Goal: Ask a question: Seek information or help from site administrators or community

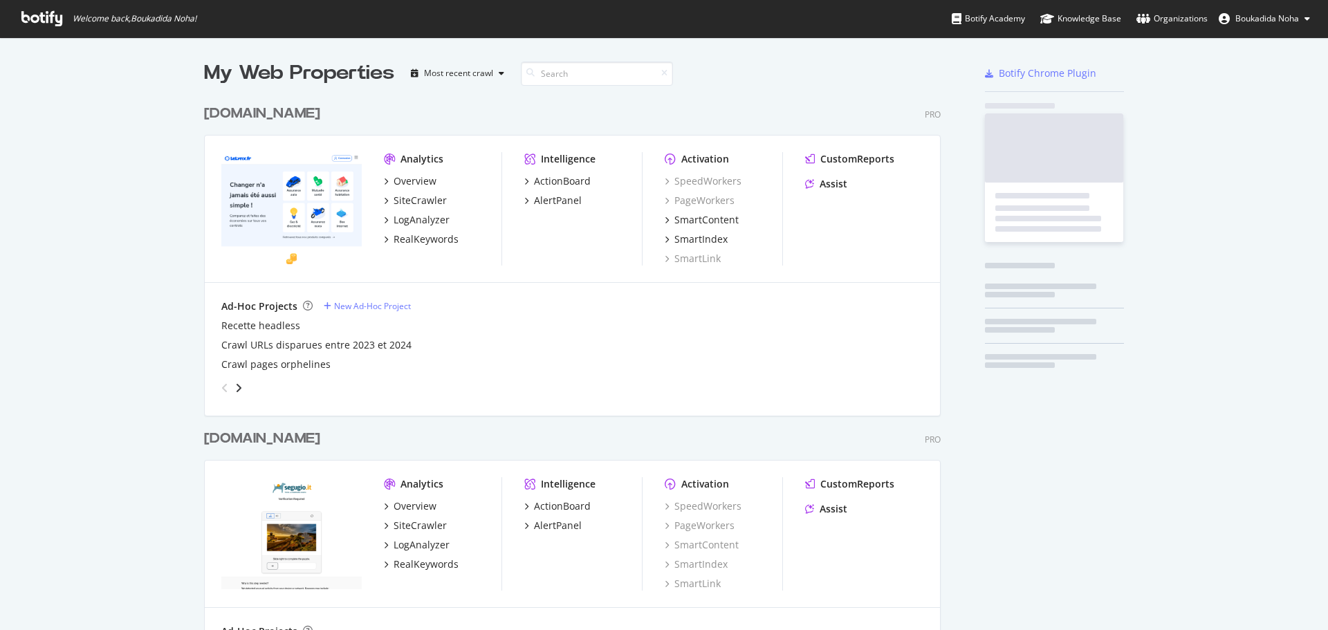
scroll to position [640, 738]
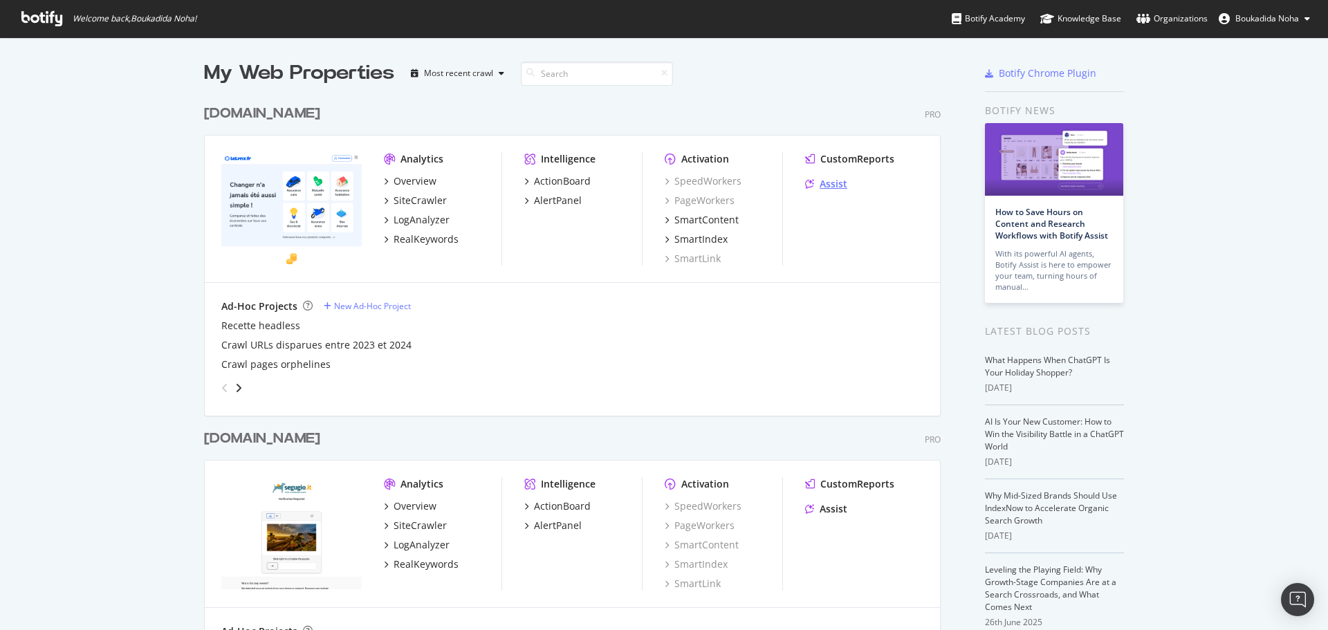
click at [832, 186] on div "Assist" at bounding box center [834, 184] width 28 height 14
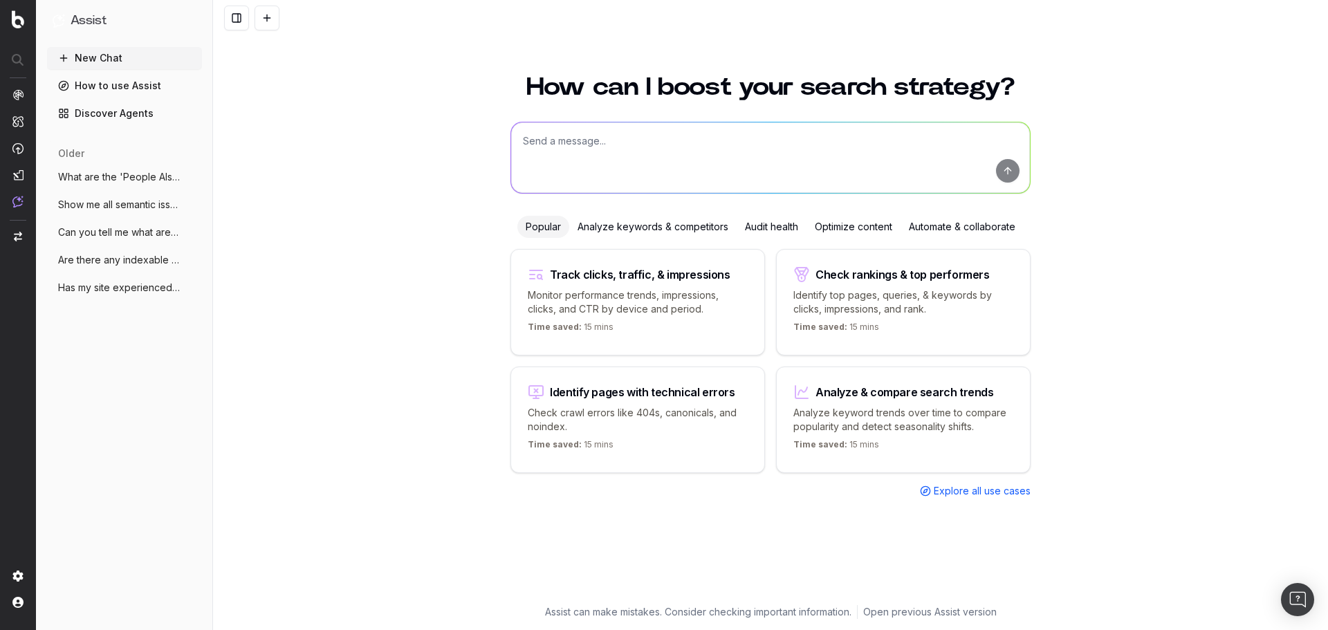
click at [861, 228] on div "Optimize content" at bounding box center [854, 227] width 94 height 22
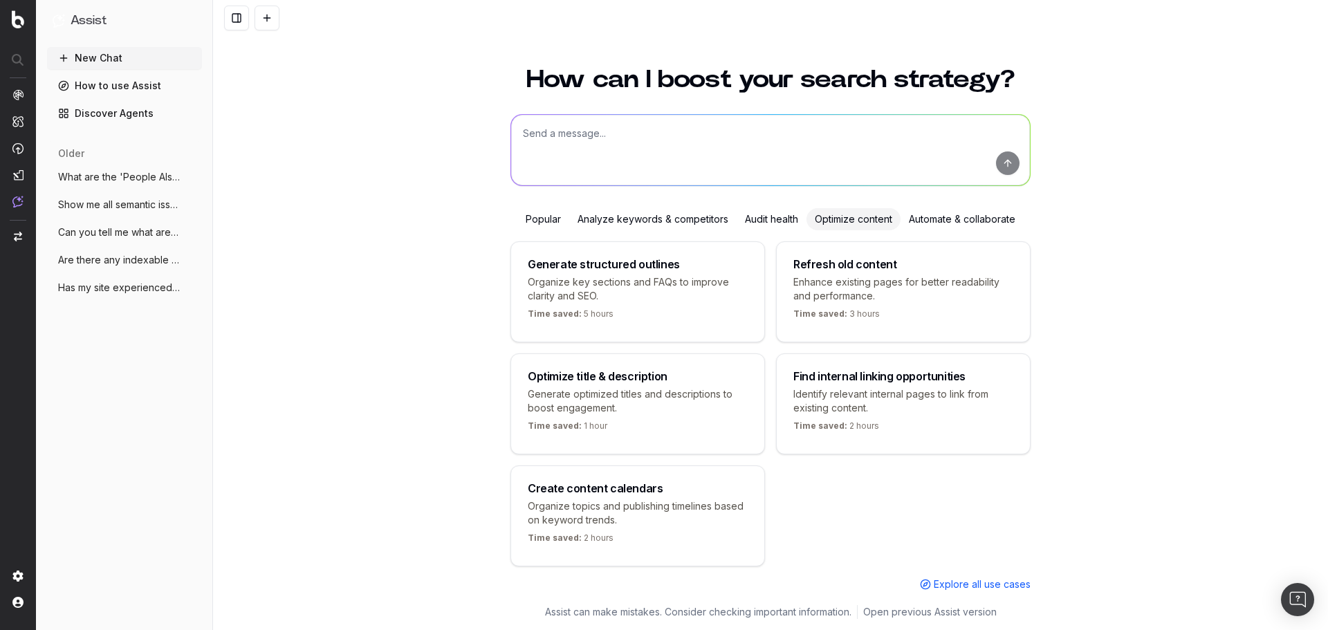
scroll to position [24, 0]
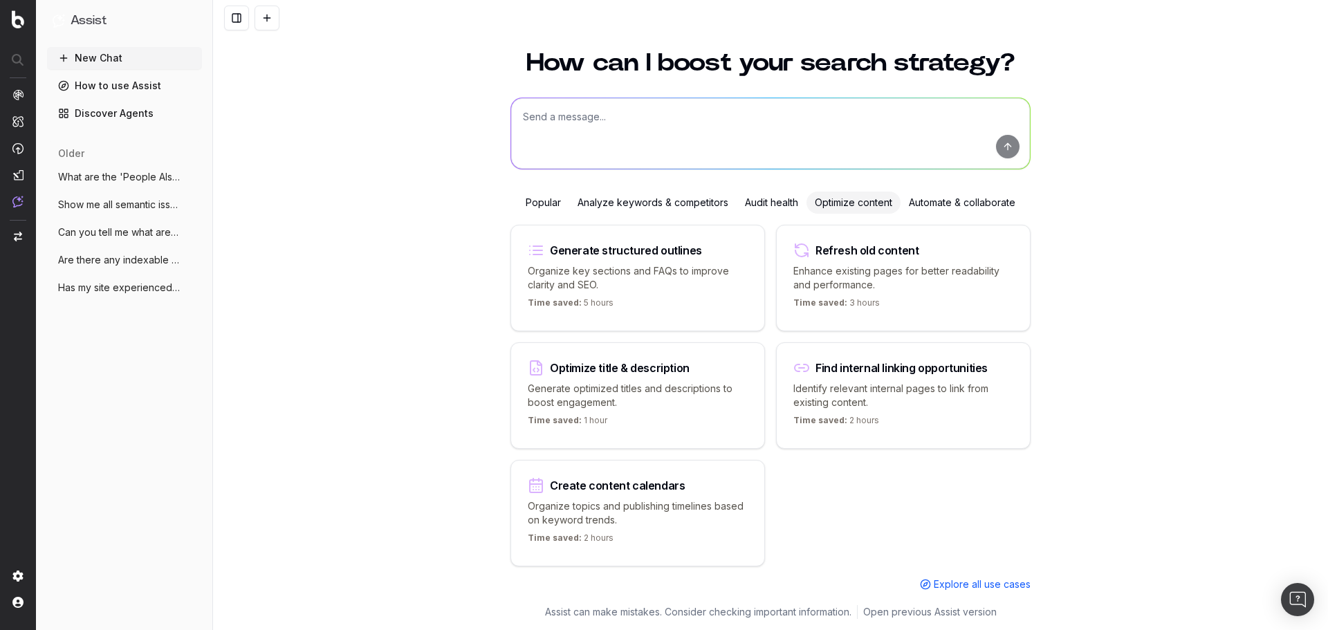
click at [614, 396] on p "Generate optimized titles and descriptions to boost engagement." at bounding box center [638, 396] width 220 height 28
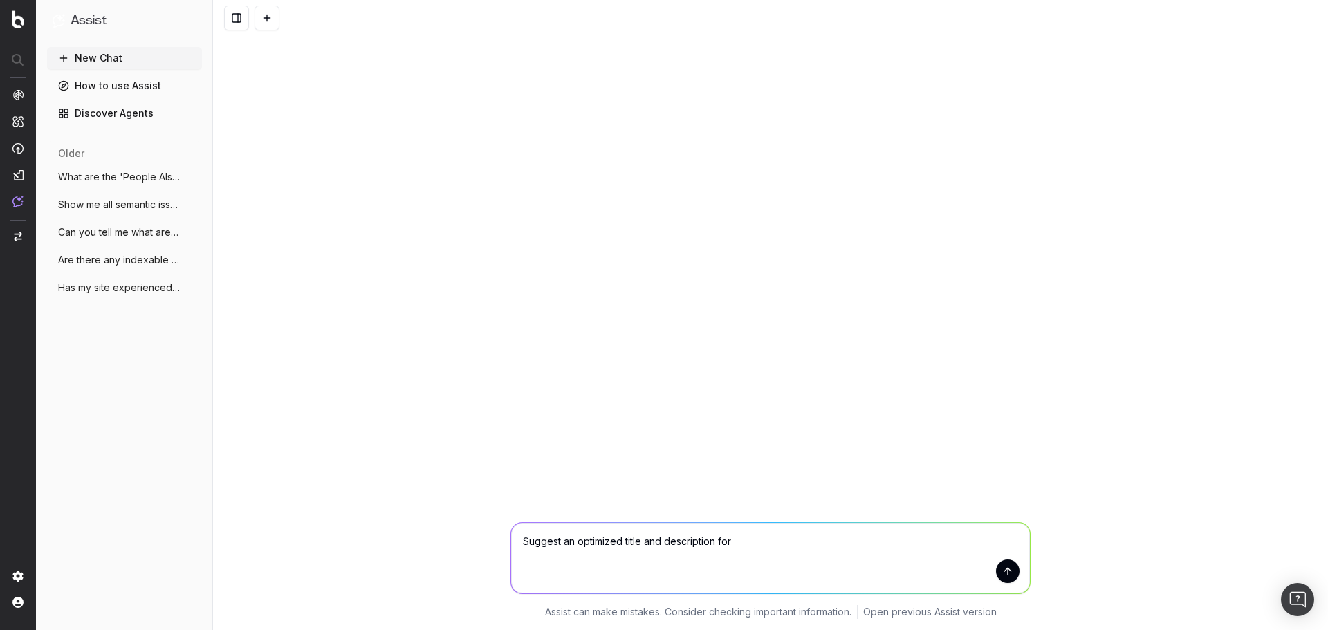
scroll to position [0, 0]
type textarea "Suggest an optimized title and description for "assurance jeune conducteur""
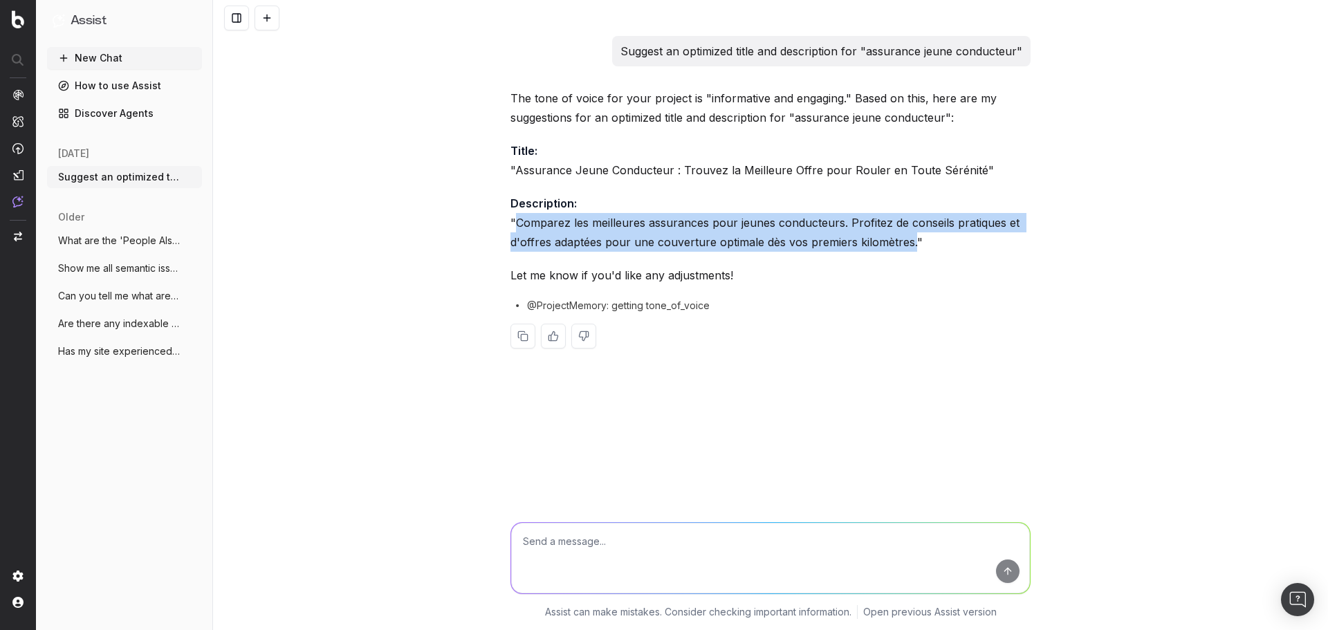
drag, startPoint x: 913, startPoint y: 243, endPoint x: 519, endPoint y: 223, distance: 394.2
click at [519, 223] on p "Description: "Comparez les meilleures assurances pour jeunes conducteurs. Profi…" at bounding box center [771, 223] width 520 height 58
copy p "Comparez les meilleures assurances pour jeunes conducteurs. Profitez de conseil…"
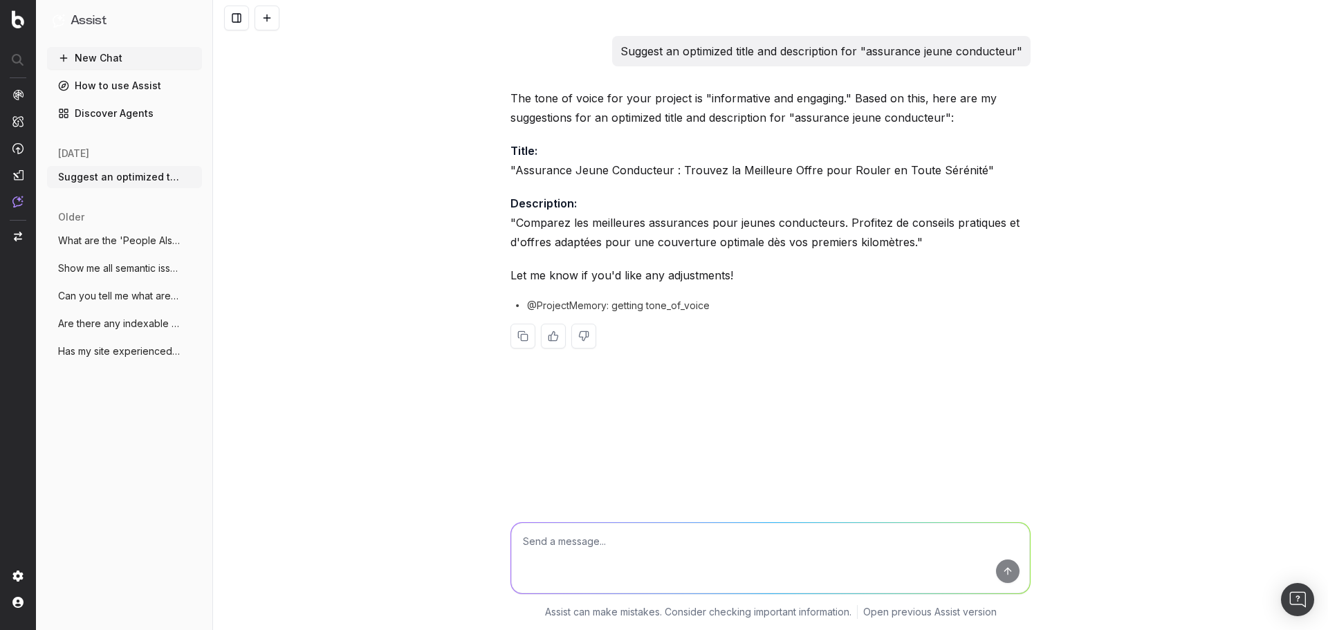
click at [663, 543] on textarea at bounding box center [770, 558] width 519 height 71
click at [1167, 401] on div "Suggest an optimized title and description for "assurance jeune conducteur" The…" at bounding box center [770, 315] width 1115 height 630
click at [633, 540] on textarea at bounding box center [770, 558] width 519 height 71
type textarea "I"
type textarea "The meta description is a bit too long, I want it to be maximum 150 characteres"
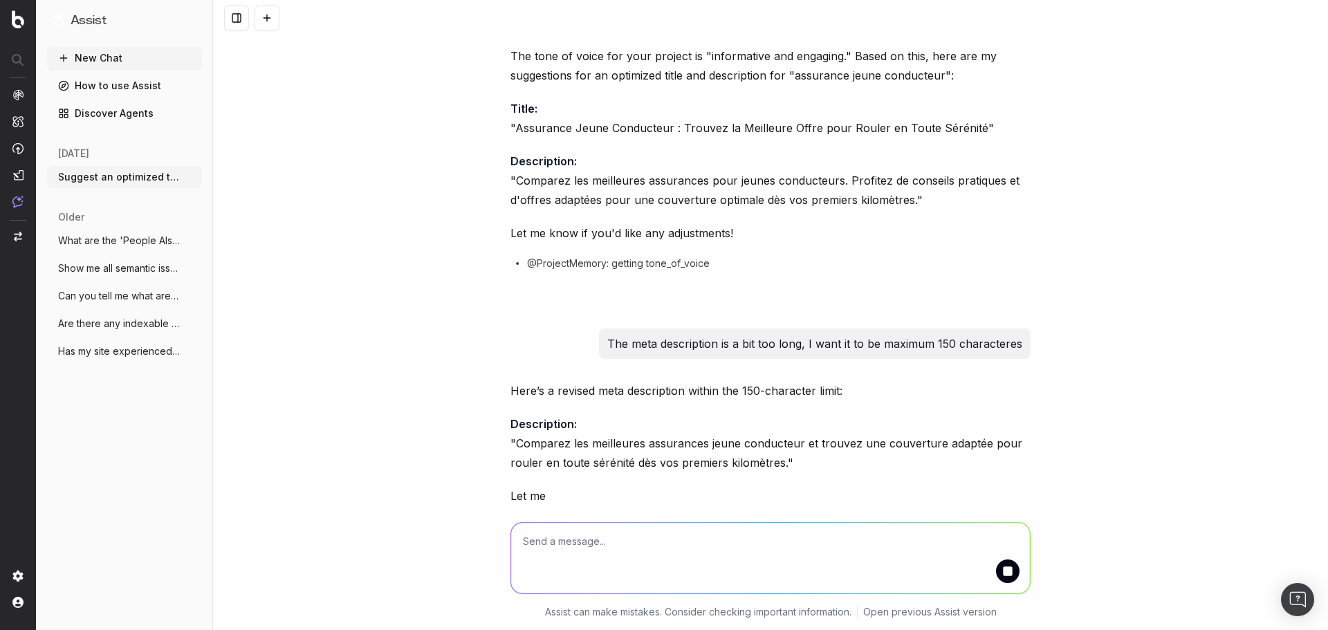
scroll to position [103, 0]
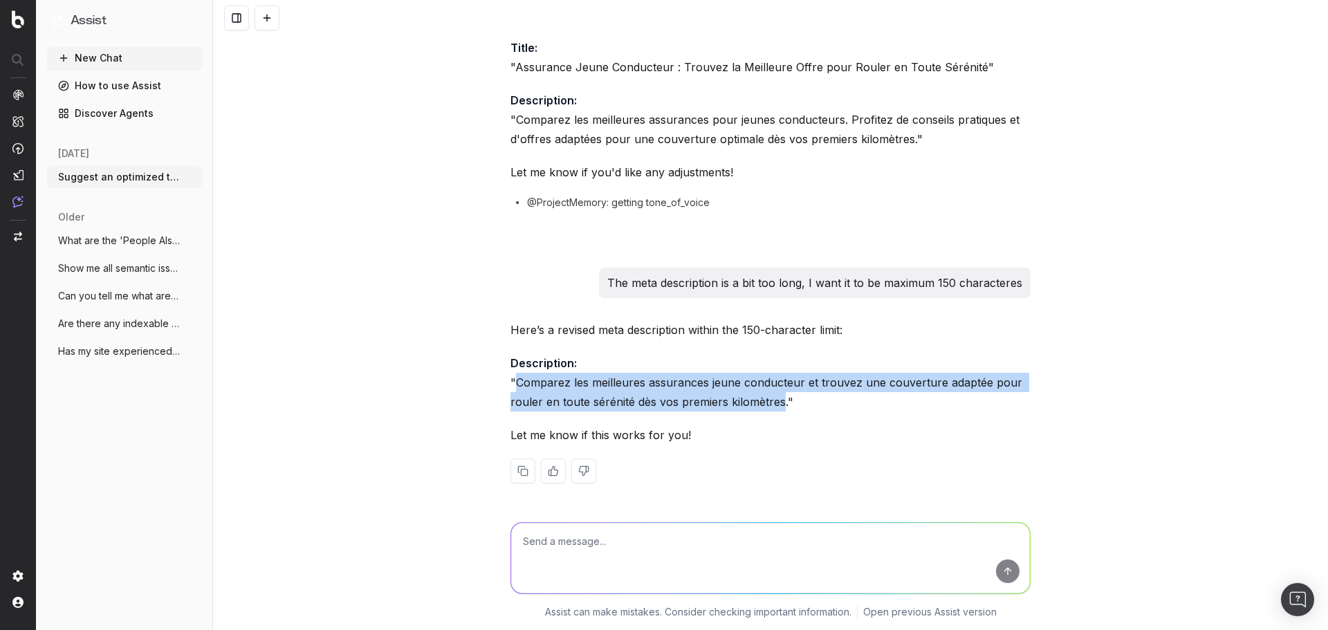
drag, startPoint x: 776, startPoint y: 402, endPoint x: 513, endPoint y: 380, distance: 263.2
click at [513, 380] on p "Description: "Comparez les meilleures assurances jeune conducteur et trouvez un…" at bounding box center [771, 383] width 520 height 58
copy p "Comparez les meilleures assurances jeune conducteur et trouvez une couverture a…"
click at [122, 59] on button "New Chat" at bounding box center [124, 58] width 155 height 22
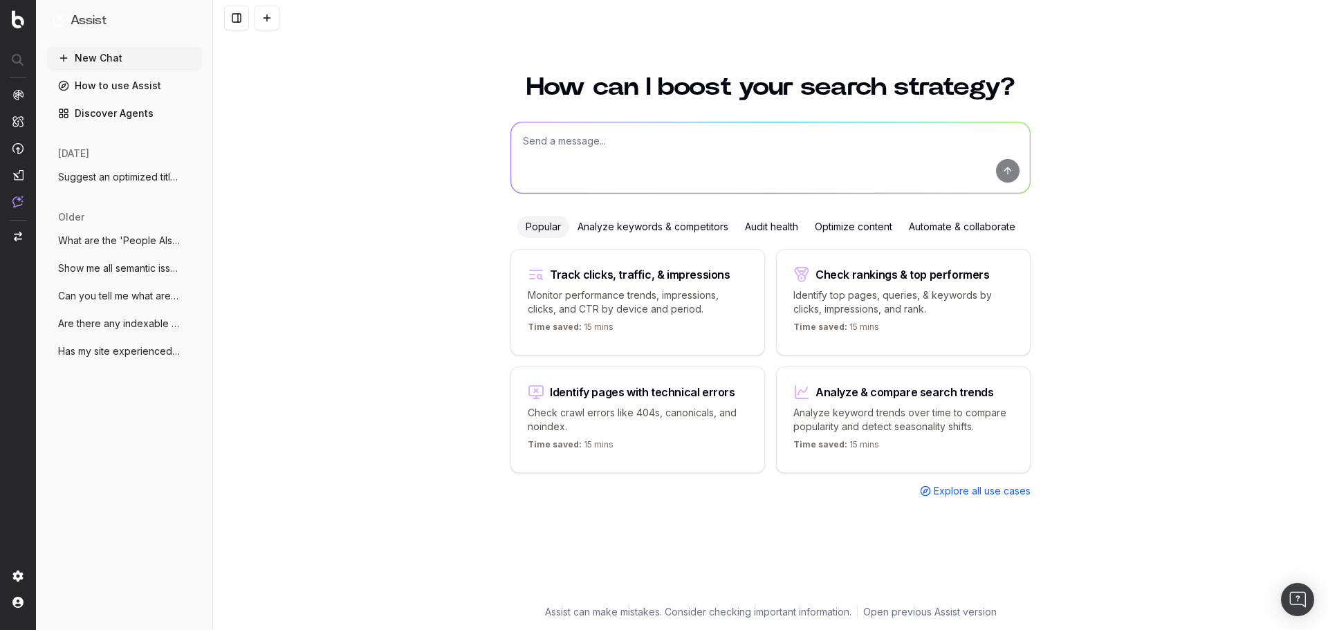
click at [825, 231] on div "Optimize content" at bounding box center [854, 227] width 94 height 22
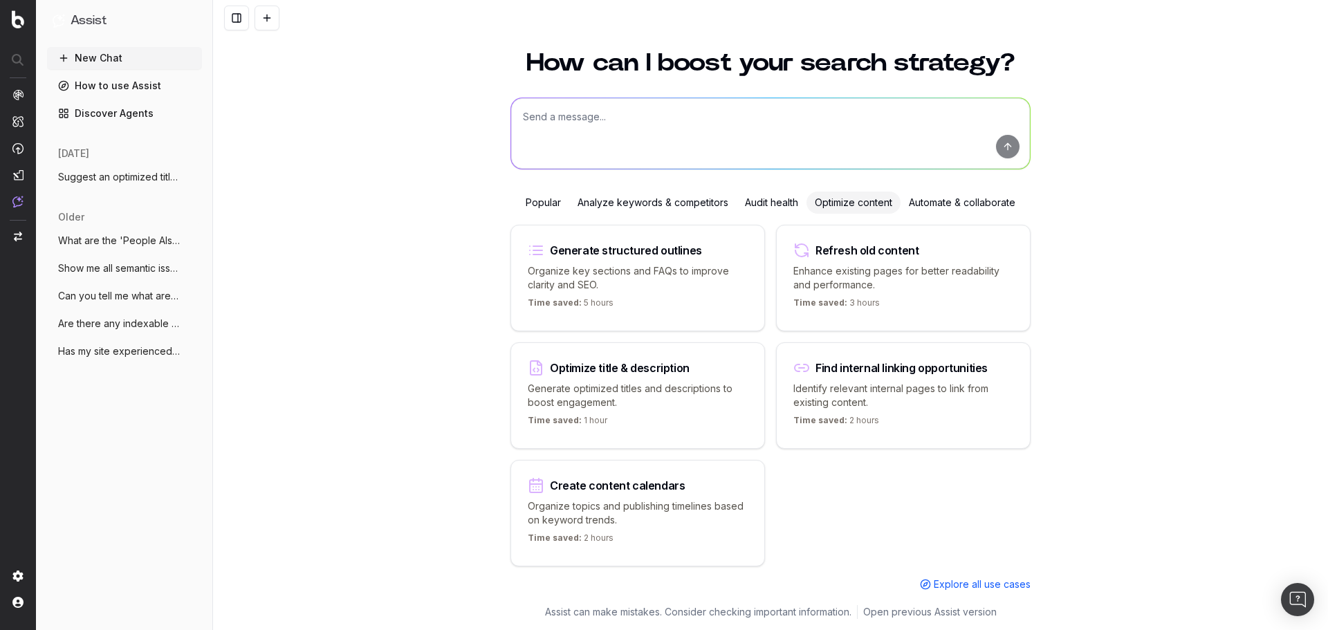
click at [666, 289] on div "Generate structured outlines Organize key sections and FAQs to improve clarity …" at bounding box center [638, 278] width 255 height 107
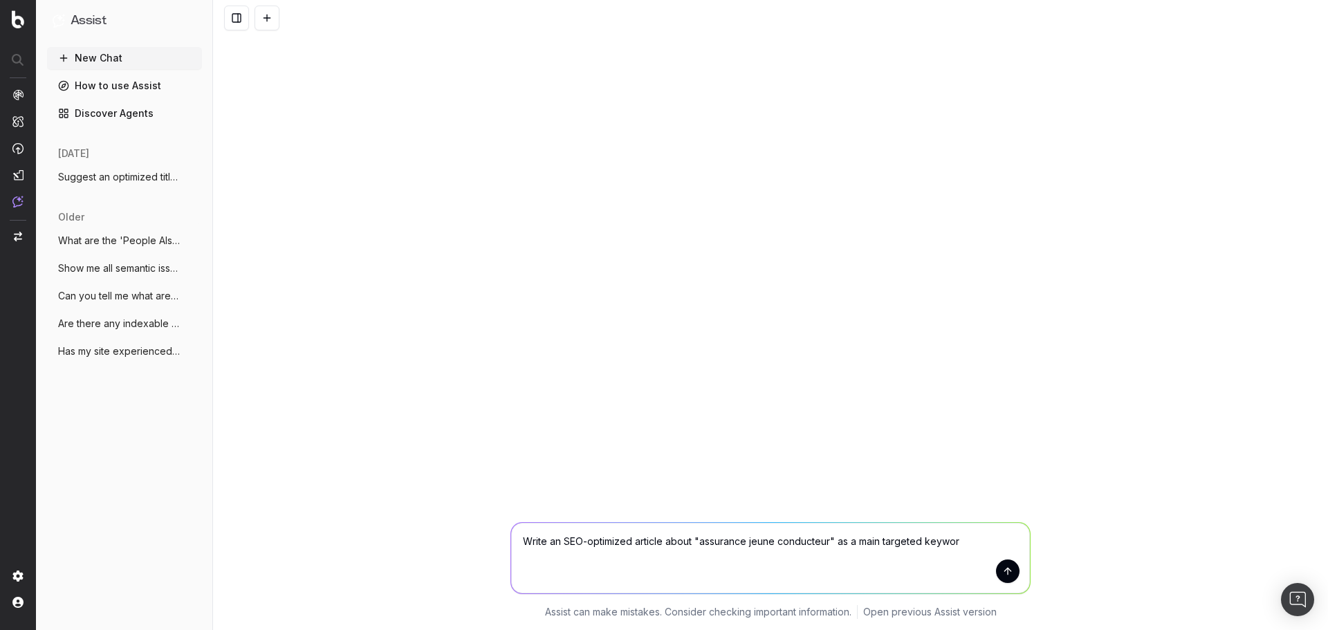
type textarea "Write an SEO-optimized article about "assurance jeune conducteur" as a main tar…"
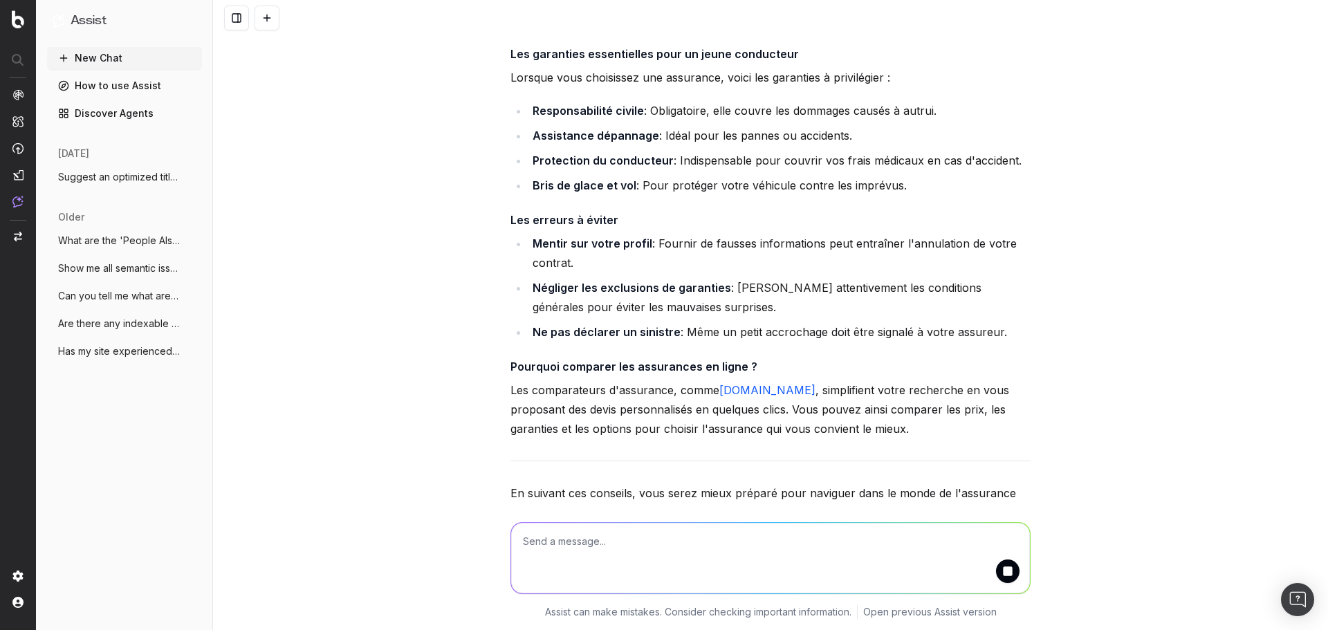
scroll to position [759, 0]
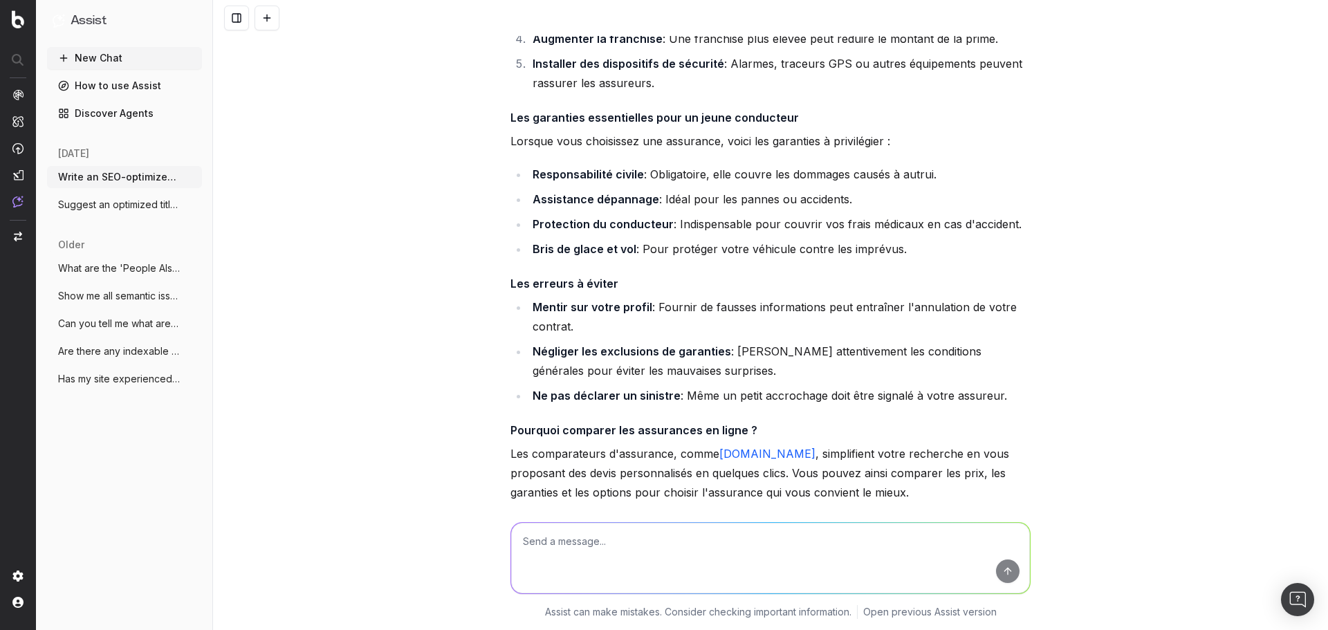
click at [654, 109] on h4 "Les garanties essentielles pour un jeune conducteur" at bounding box center [771, 117] width 520 height 17
copy h4 "Les garanties essentielles pour un jeune conducteur"
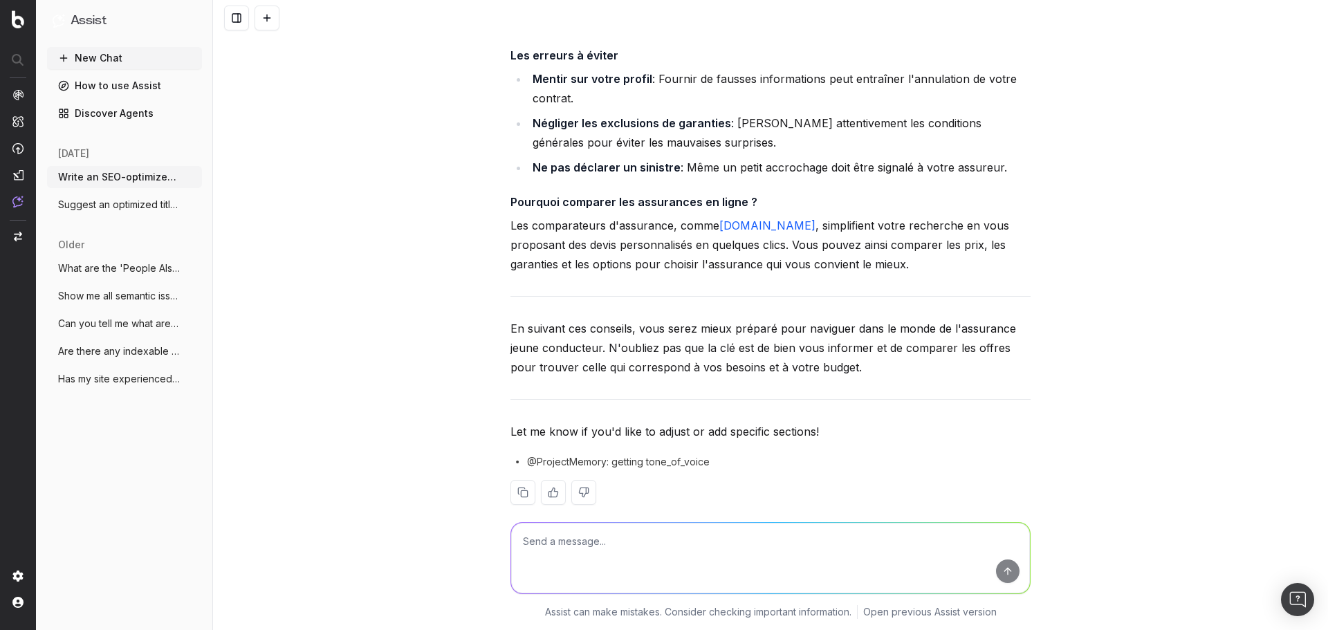
scroll to position [924, 0]
click at [133, 63] on button "New Chat" at bounding box center [124, 58] width 155 height 22
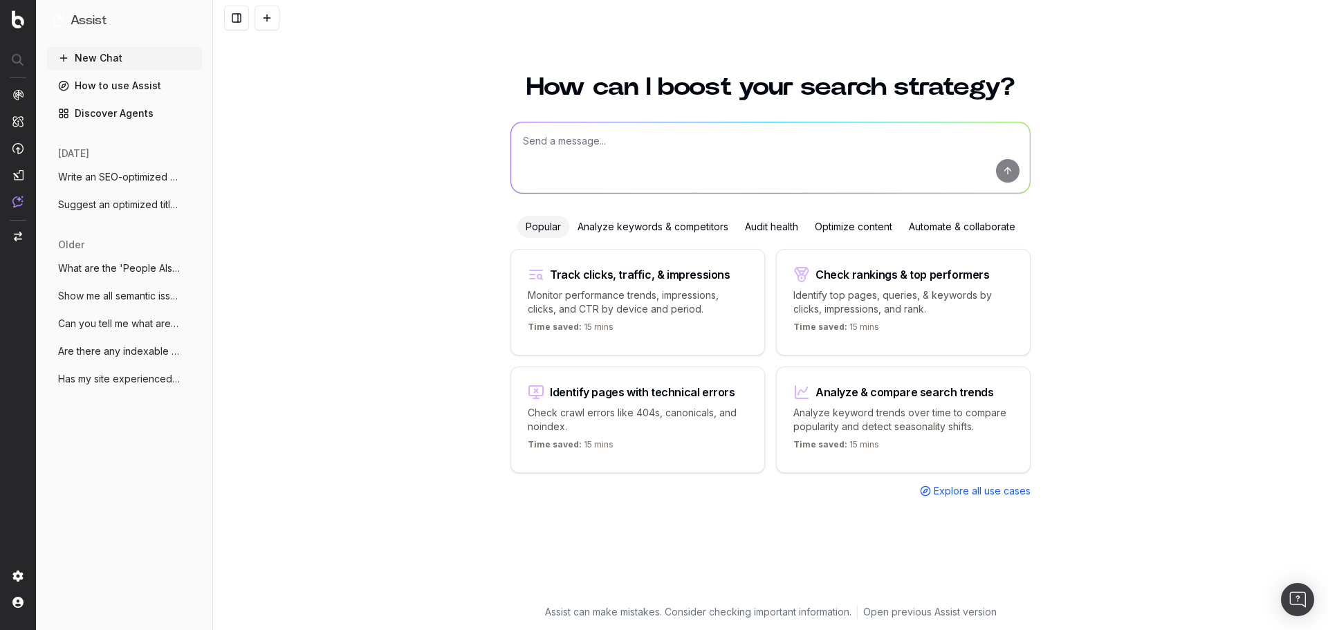
click at [839, 223] on div "Optimize content" at bounding box center [854, 227] width 94 height 22
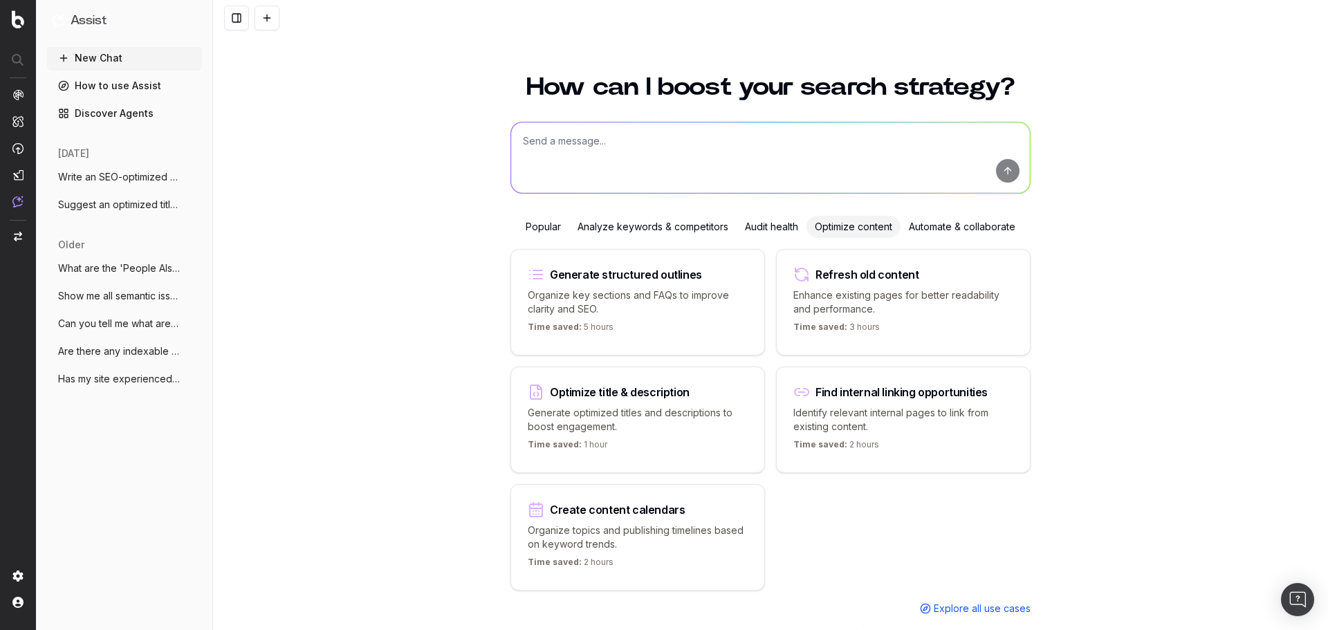
scroll to position [24, 0]
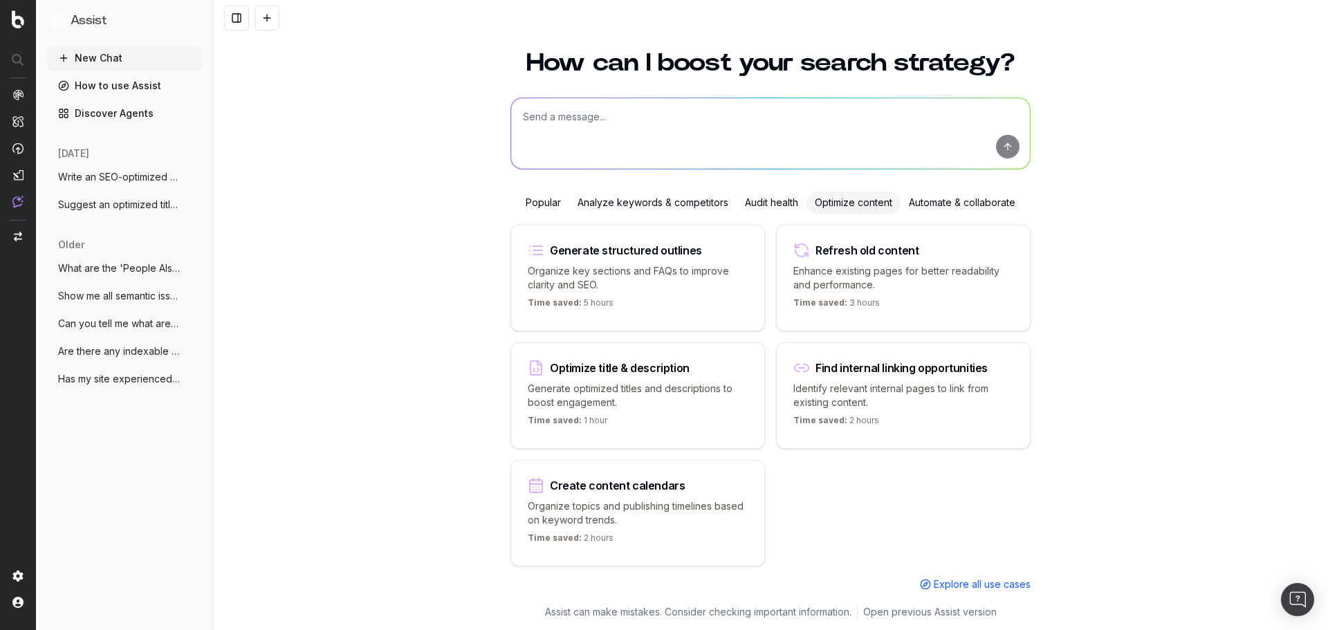
click at [858, 278] on p "Enhance existing pages for better readability and performance." at bounding box center [904, 278] width 220 height 28
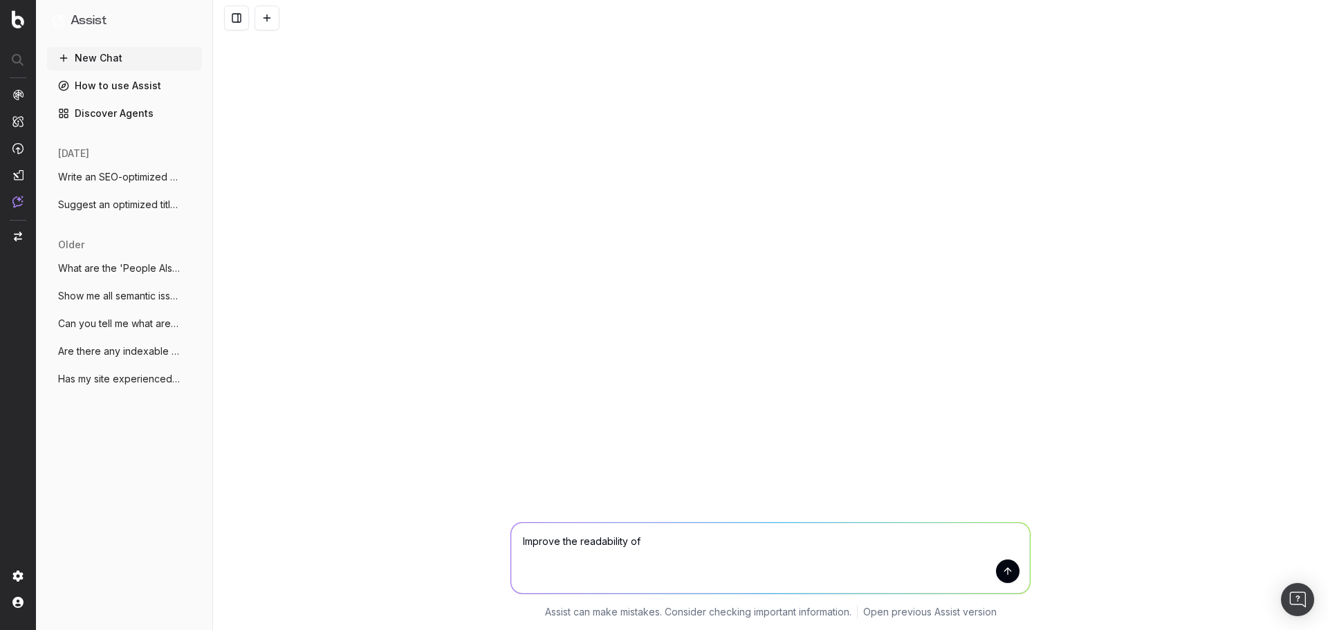
click at [693, 541] on textarea "Improve the readability of" at bounding box center [770, 558] width 519 height 71
paste textarea "[URL][DOMAIN_NAME]"
type textarea "Improve the readability of this content [URL][DOMAIN_NAME]"
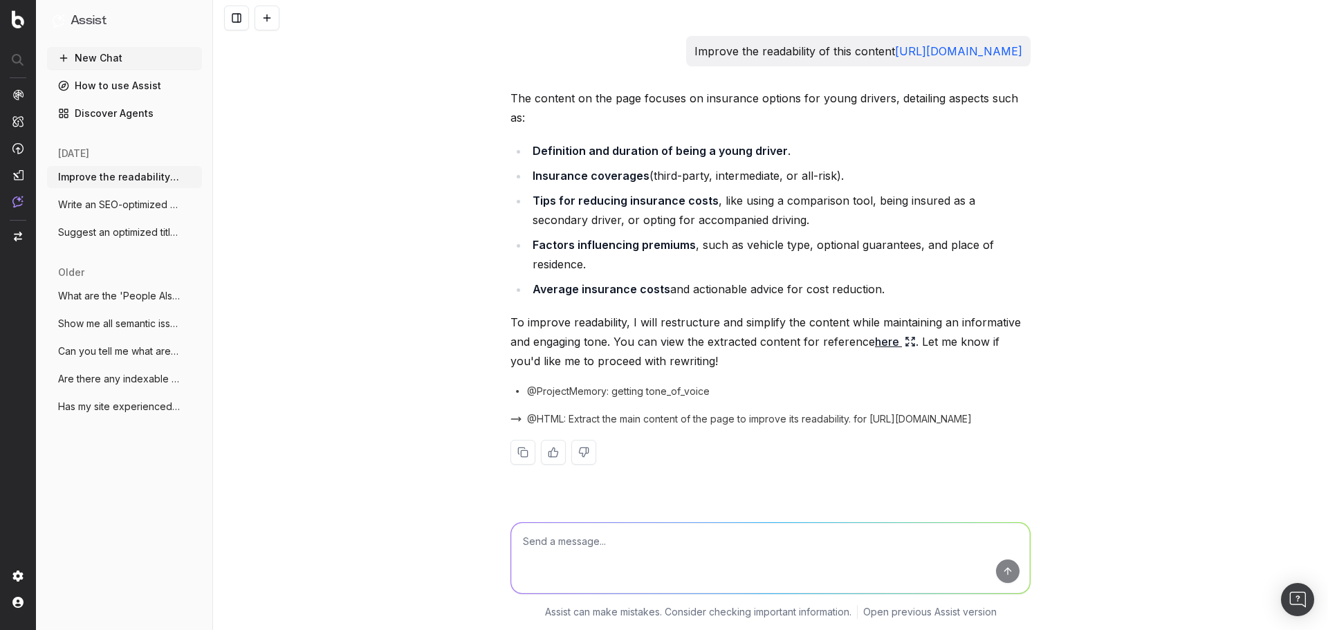
click at [889, 332] on link "here" at bounding box center [895, 341] width 41 height 19
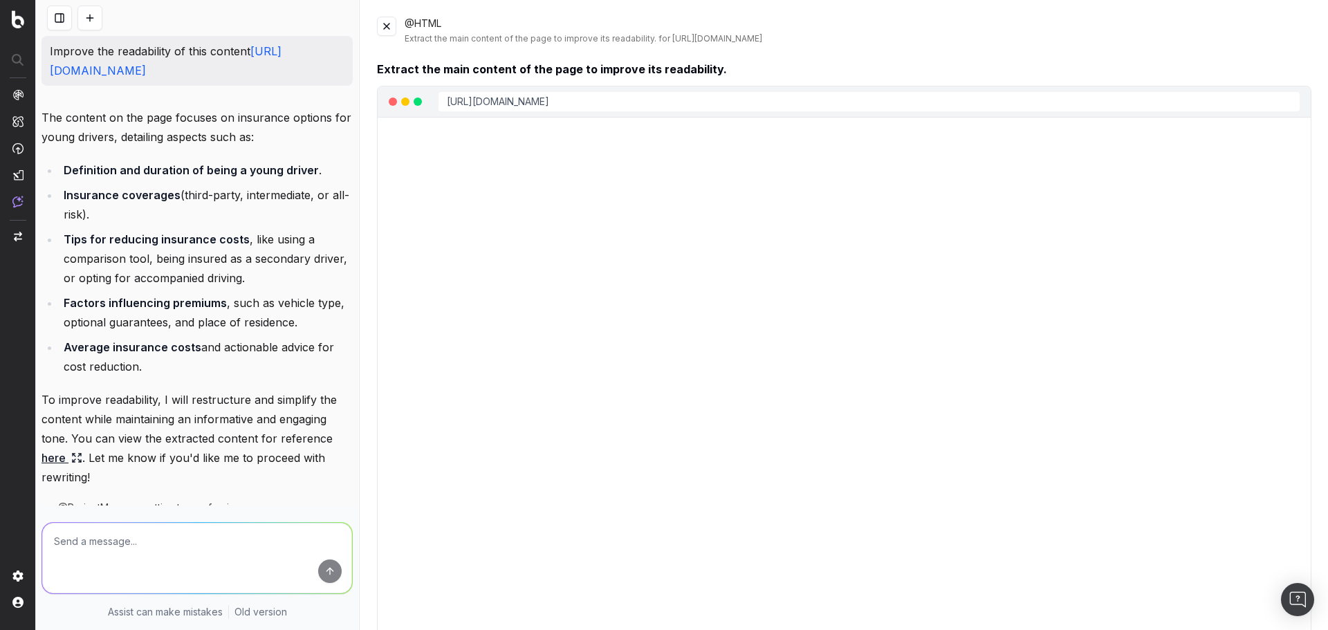
scroll to position [14, 0]
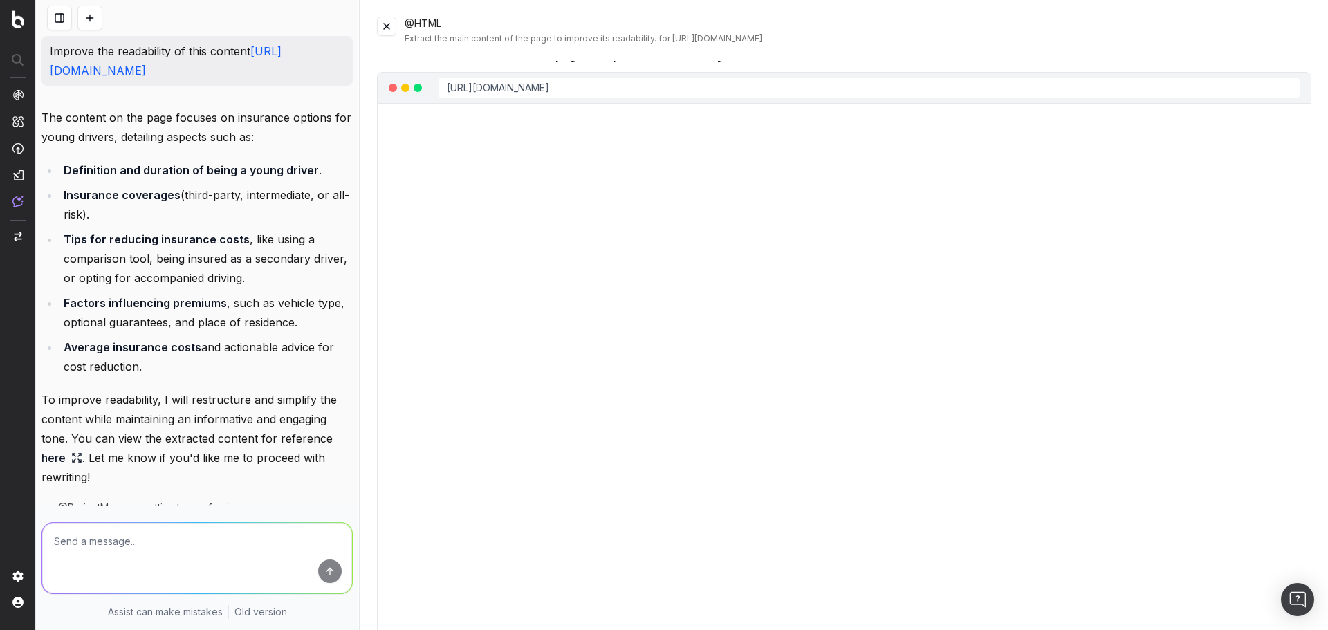
click at [389, 26] on button at bounding box center [386, 26] width 19 height 19
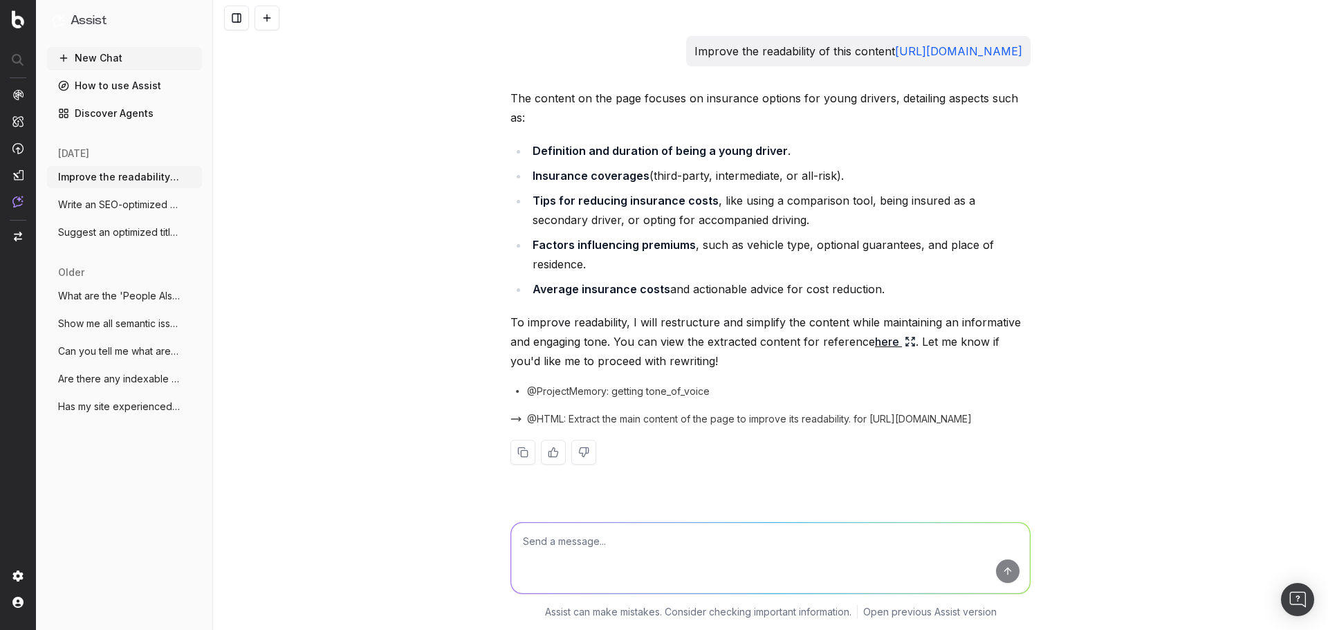
click at [652, 549] on textarea at bounding box center [770, 558] width 519 height 71
type textarea "Yes i want you to proceed to rewriting"
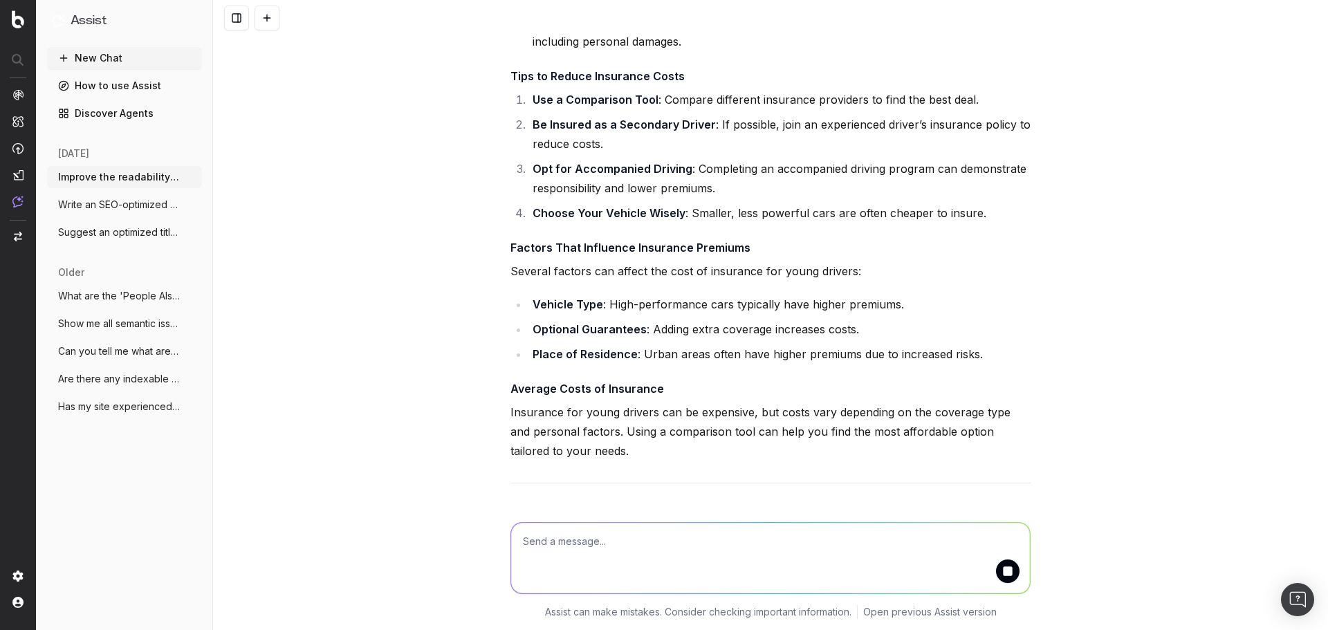
scroll to position [1040, 0]
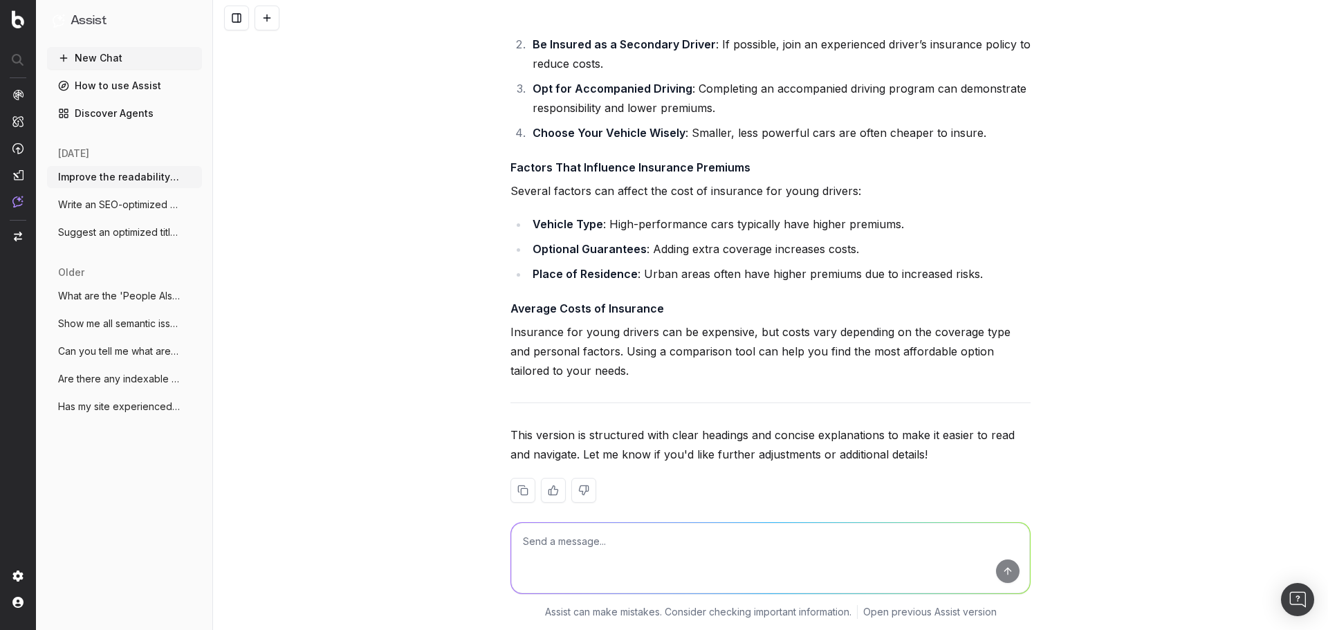
click at [648, 536] on textarea at bounding box center [770, 558] width 519 height 71
type textarea "Can you do it in french ?"
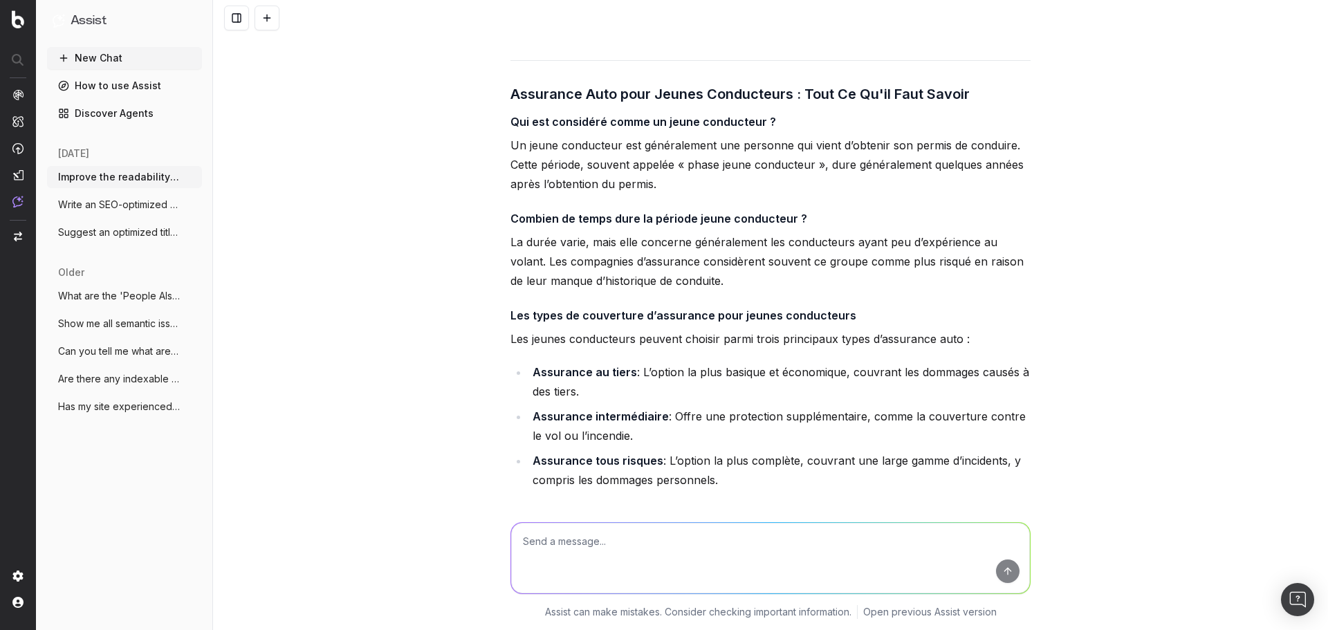
scroll to position [1645, 0]
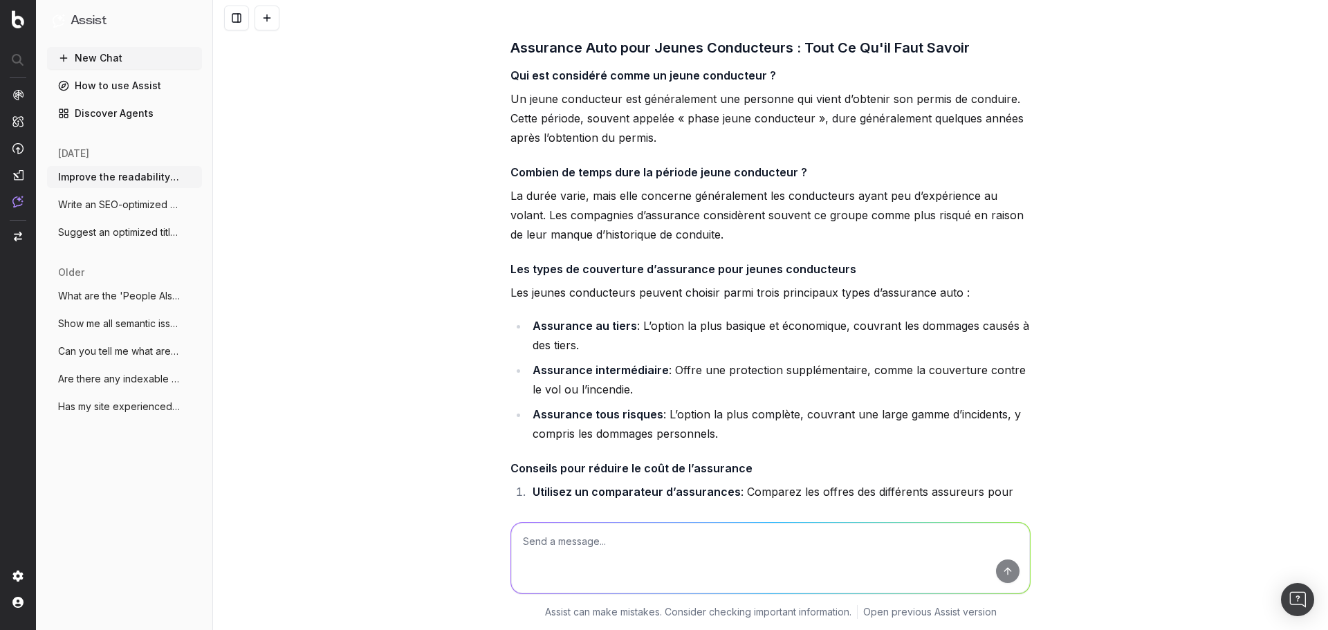
click at [120, 62] on button "New Chat" at bounding box center [124, 58] width 155 height 22
